Goal: Information Seeking & Learning: Learn about a topic

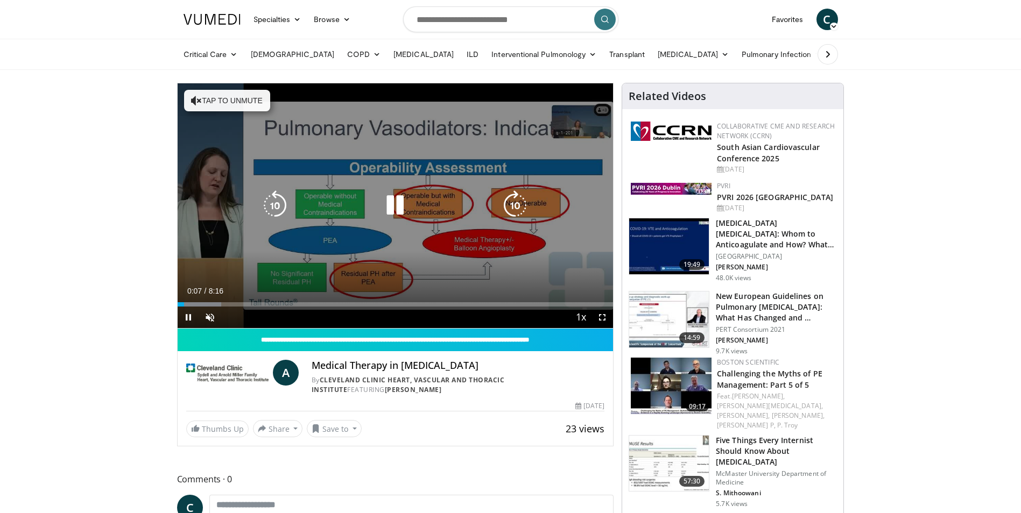
drag, startPoint x: 208, startPoint y: 96, endPoint x: 202, endPoint y: 102, distance: 9.1
click at [208, 96] on button "Tap to unmute" at bounding box center [227, 101] width 86 height 22
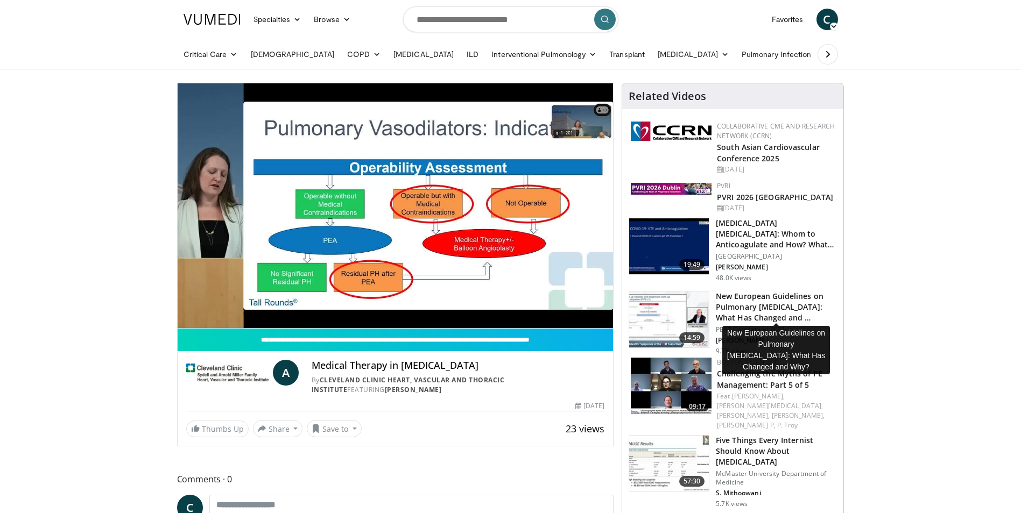
click at [753, 296] on h3 "New European Guidelines on Pulmonary [MEDICAL_DATA]: What Has Changed and …" at bounding box center [776, 307] width 121 height 32
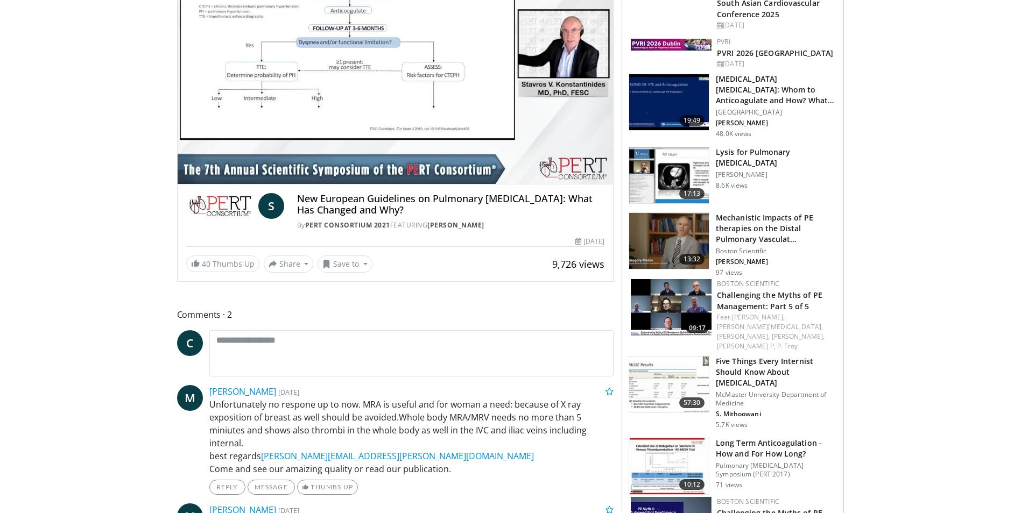
scroll to position [161, 0]
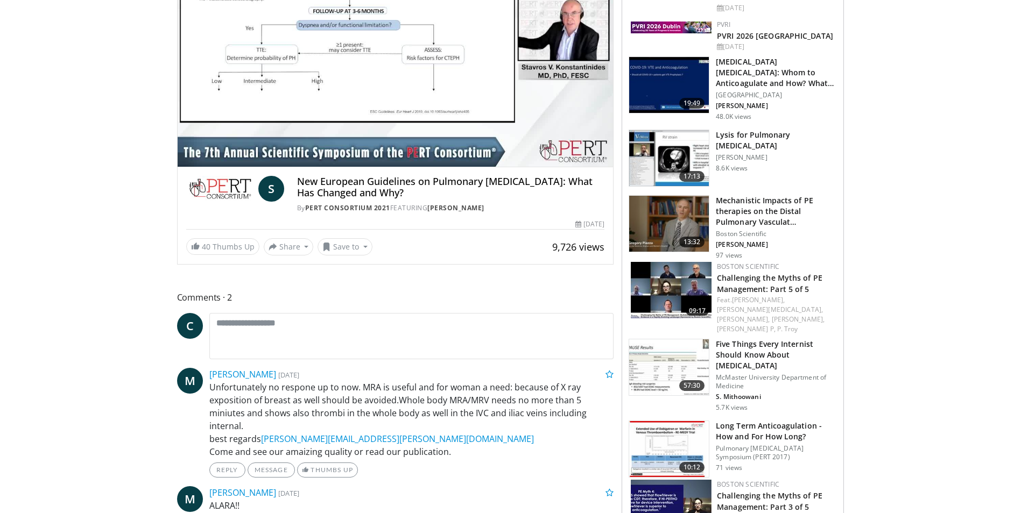
click at [764, 421] on h3 "Long Term Anticoagulation - How and For How Long?" at bounding box center [776, 432] width 121 height 22
